Goal: Use online tool/utility: Use online tool/utility

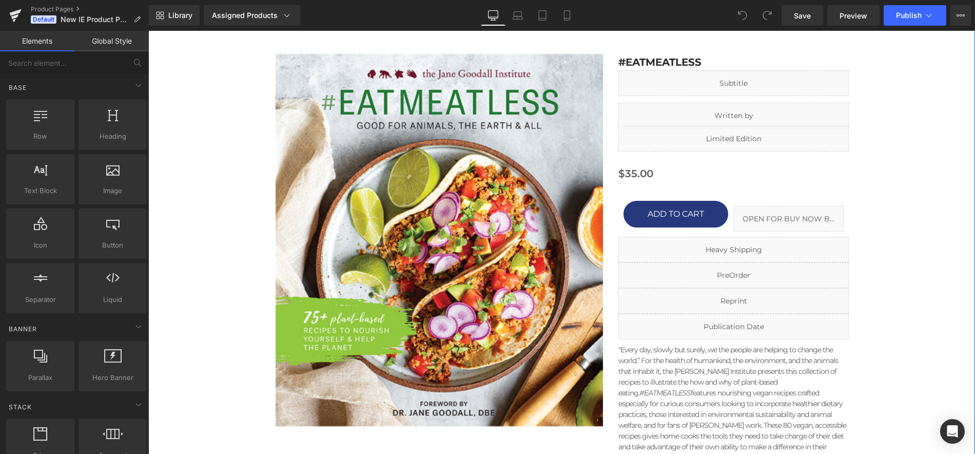
scroll to position [138, 0]
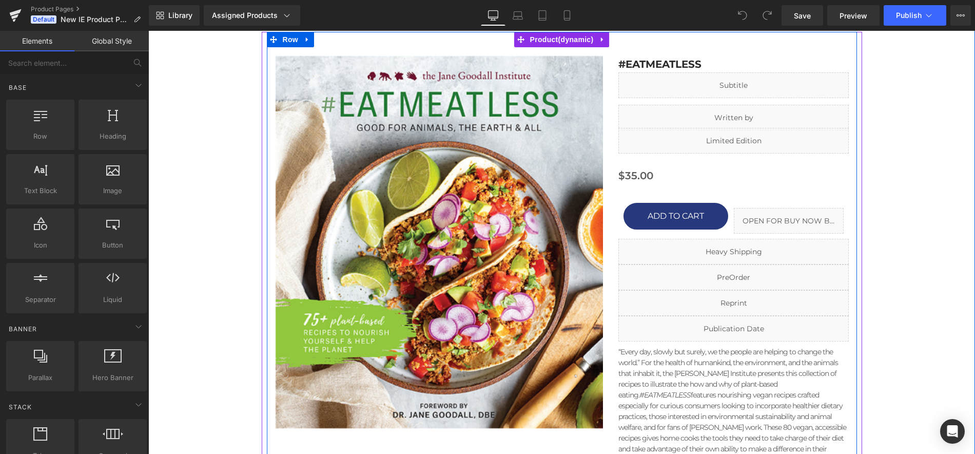
click at [743, 273] on icon at bounding box center [746, 273] width 6 height 6
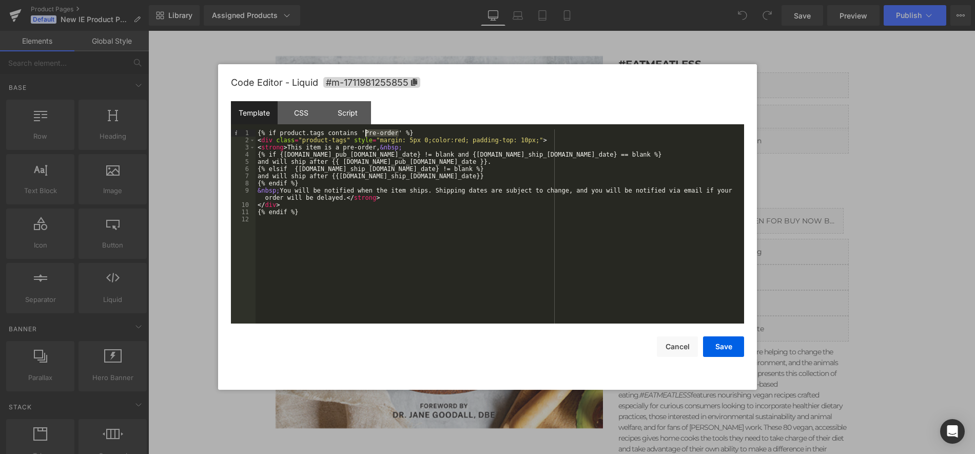
drag, startPoint x: 399, startPoint y: 131, endPoint x: 367, endPoint y: 130, distance: 32.4
click at [367, 130] on div "{% if product.tags contains 'Pre-order' %} < div class = "product-tags" style =…" at bounding box center [500, 233] width 489 height 208
click at [387, 198] on div "{% if product.tags contains 'Pre-order' %} < div class = "product-tags" style =…" at bounding box center [500, 233] width 489 height 208
click at [674, 347] on button "Cancel" at bounding box center [677, 346] width 41 height 21
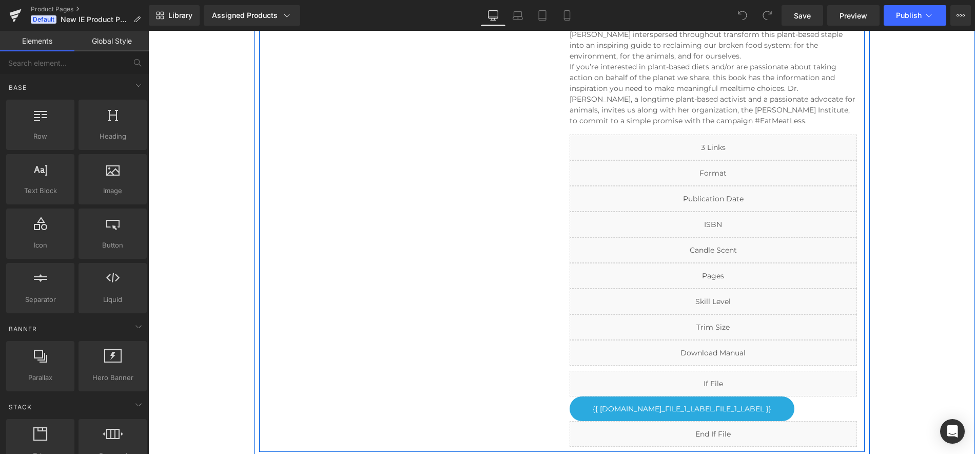
scroll to position [1483, 0]
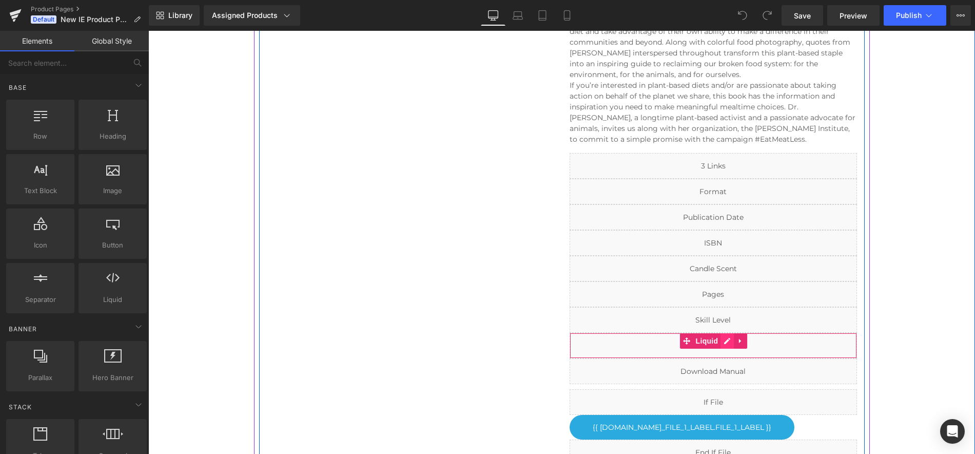
click at [724, 337] on icon at bounding box center [727, 341] width 7 height 8
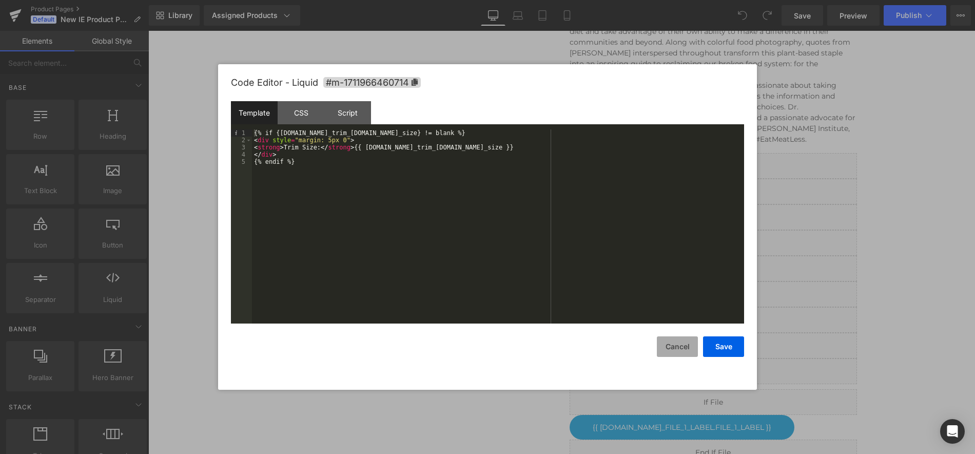
click at [682, 348] on button "Cancel" at bounding box center [677, 346] width 41 height 21
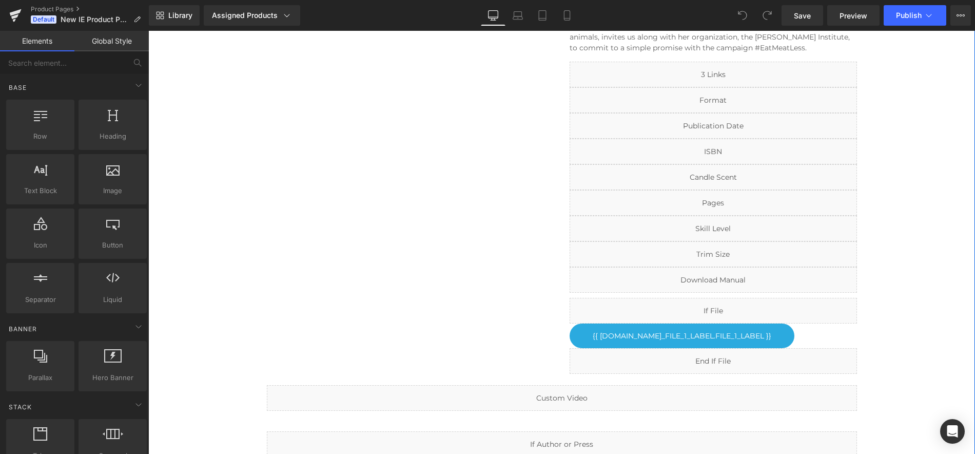
scroll to position [1582, 0]
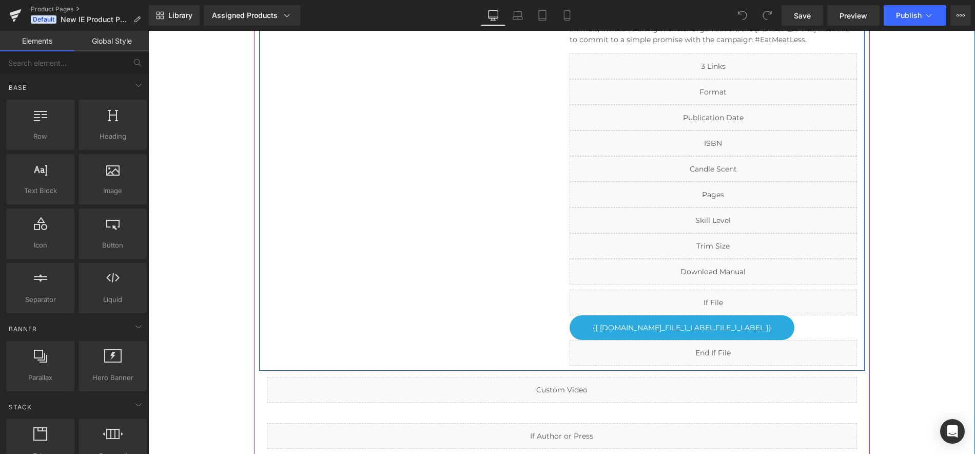
click at [722, 110] on icon at bounding box center [725, 113] width 6 height 6
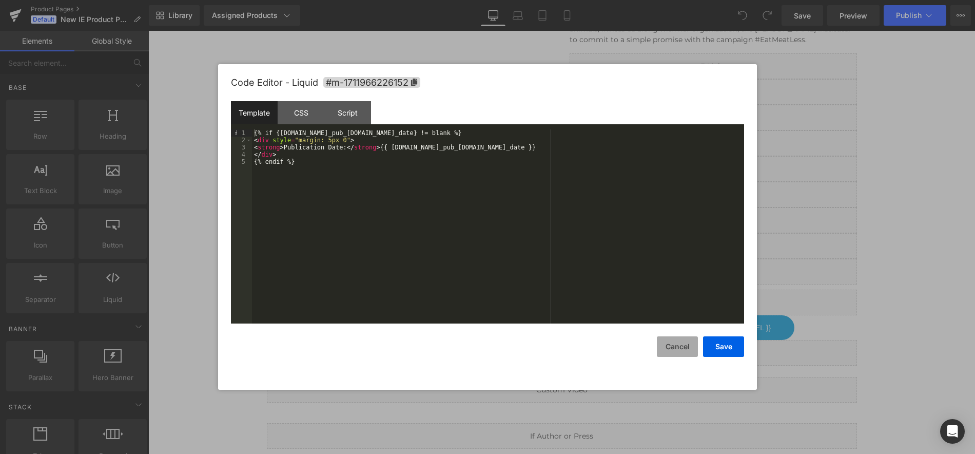
click at [678, 347] on button "Cancel" at bounding box center [677, 346] width 41 height 21
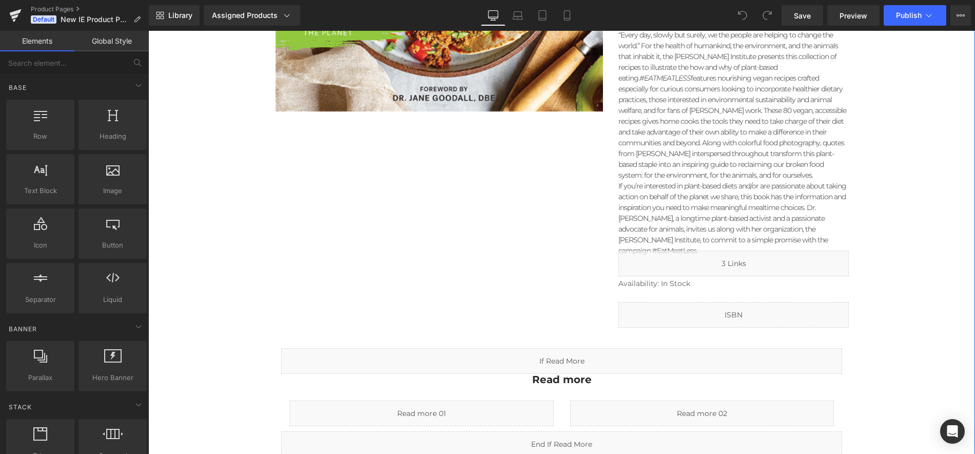
scroll to position [0, 0]
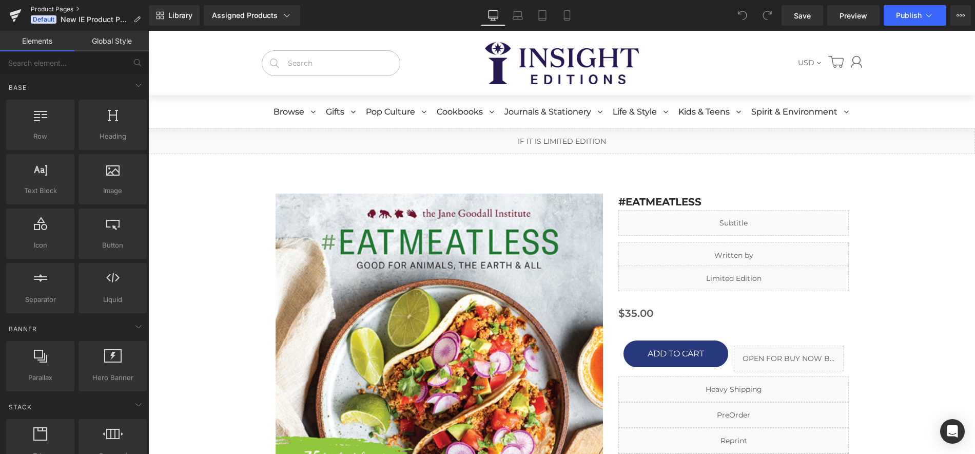
click at [53, 8] on link "Product Pages" at bounding box center [90, 9] width 118 height 8
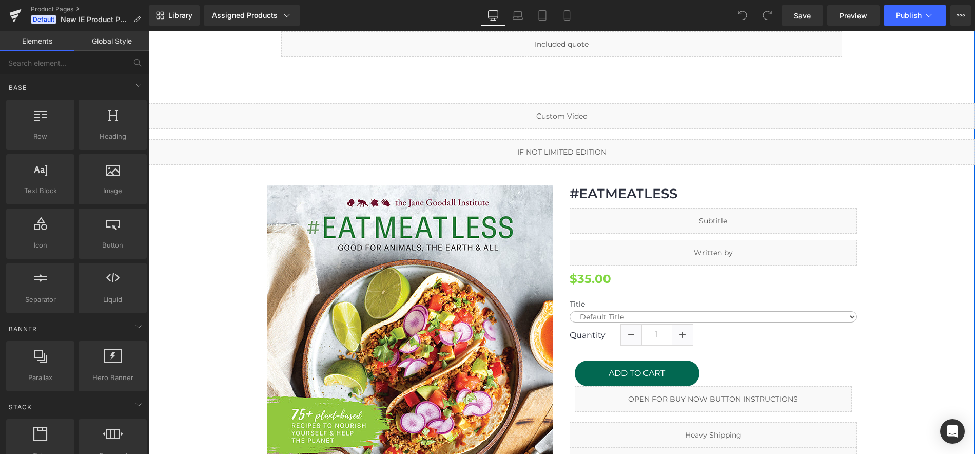
scroll to position [714, 0]
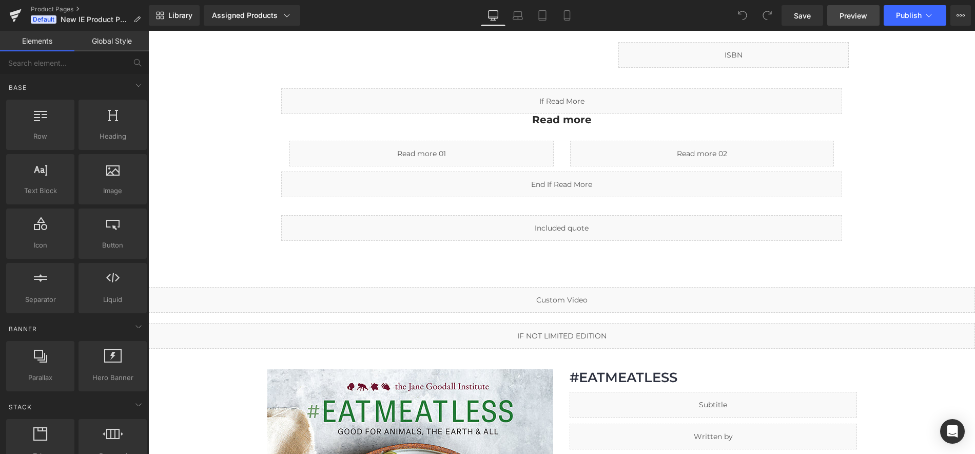
click at [854, 17] on span "Preview" at bounding box center [854, 15] width 28 height 11
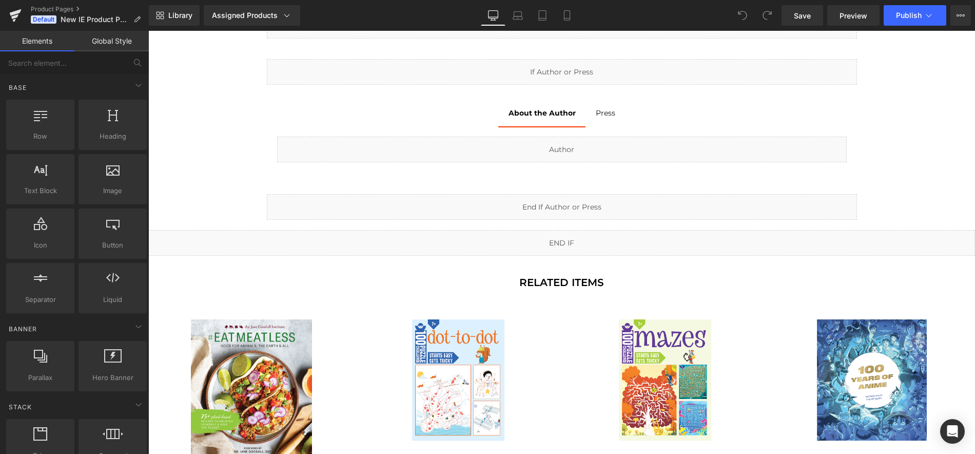
scroll to position [2035, 0]
